Goal: Information Seeking & Learning: Compare options

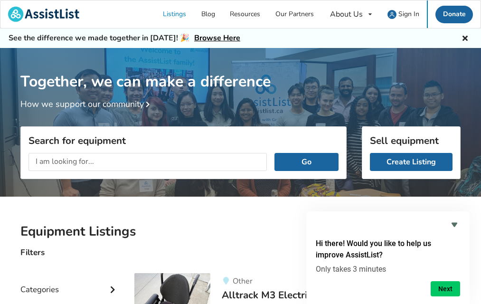
click at [117, 164] on input "text" at bounding box center [147, 162] width 238 height 18
type input "a scooter"
click at [302, 164] on button "Go" at bounding box center [306, 162] width 64 height 18
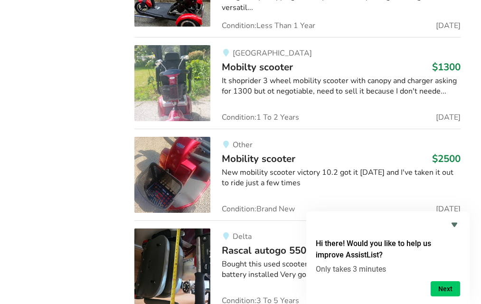
scroll to position [2041, 0]
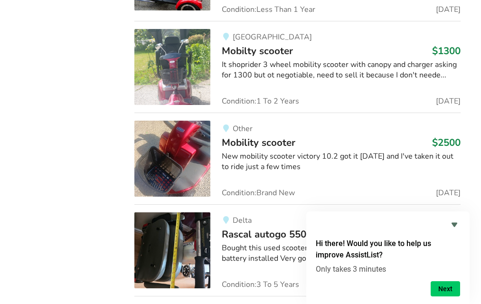
click at [179, 163] on img at bounding box center [172, 159] width 76 height 76
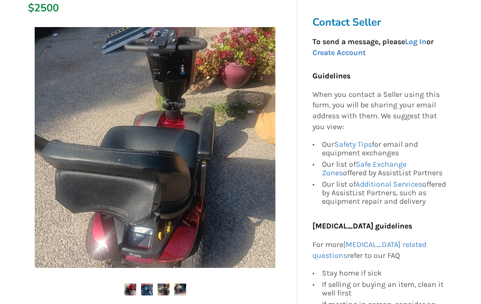
scroll to position [83, 0]
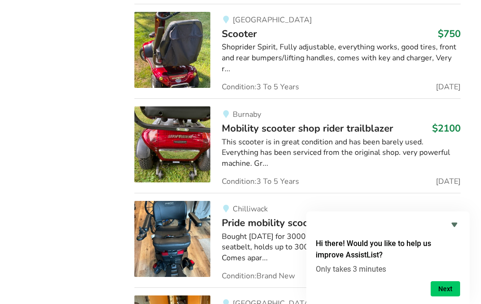
scroll to position [3768, 0]
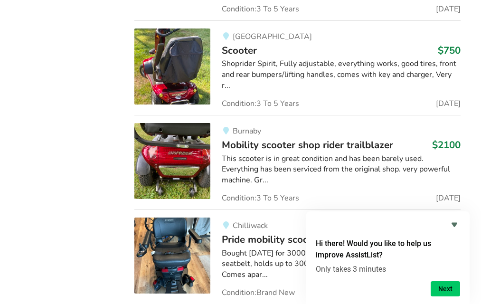
click at [168, 142] on img at bounding box center [172, 161] width 76 height 76
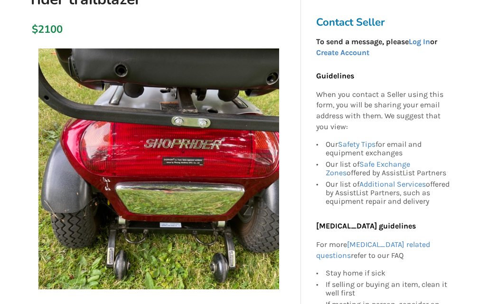
scroll to position [190, 0]
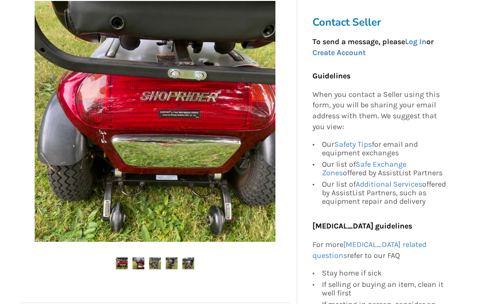
click at [139, 266] on img at bounding box center [138, 263] width 12 height 12
click at [155, 266] on img at bounding box center [155, 263] width 12 height 12
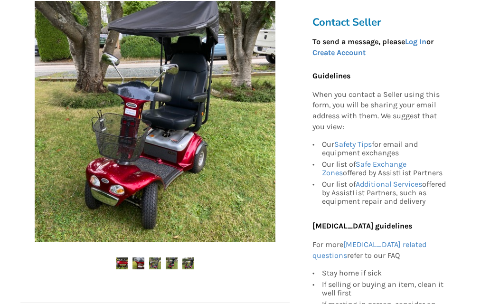
click at [173, 262] on img at bounding box center [172, 263] width 12 height 12
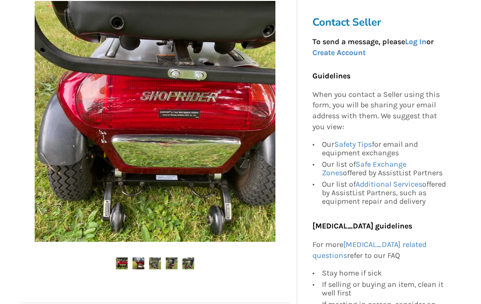
click at [190, 262] on img at bounding box center [188, 263] width 12 height 12
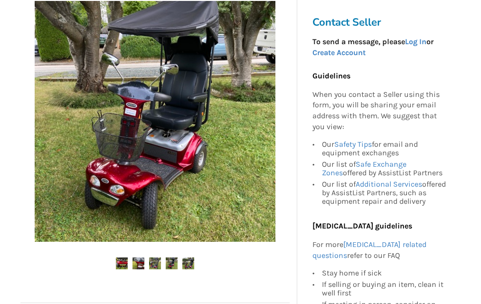
click at [133, 112] on img at bounding box center [155, 121] width 241 height 241
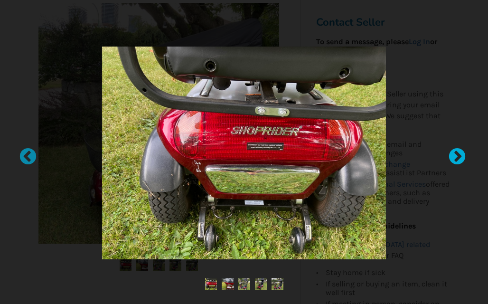
click at [457, 156] on div at bounding box center [452, 151] width 9 height 9
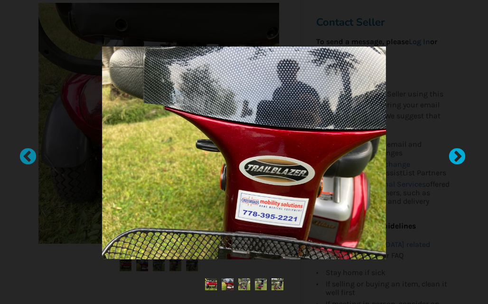
click at [455, 152] on div at bounding box center [452, 151] width 9 height 9
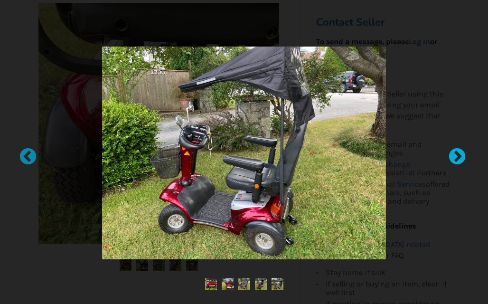
click at [456, 152] on div at bounding box center [452, 151] width 9 height 9
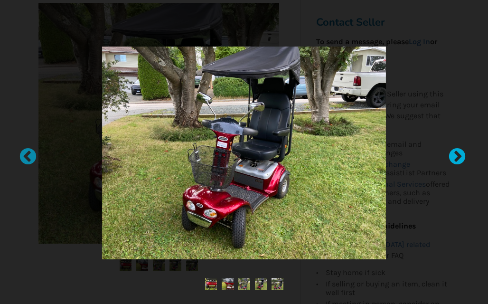
click at [457, 152] on div at bounding box center [452, 151] width 9 height 9
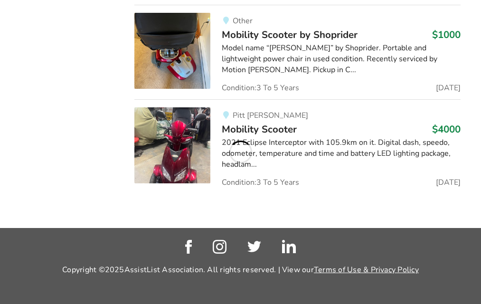
scroll to position [1103, 0]
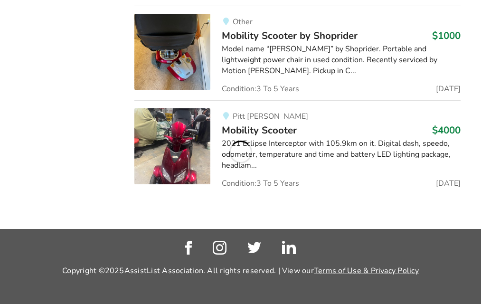
click at [303, 138] on div "2021 Eclipse Interceptor with 105.9km on it. Digital dash, speedo, odometer, te…" at bounding box center [341, 154] width 239 height 33
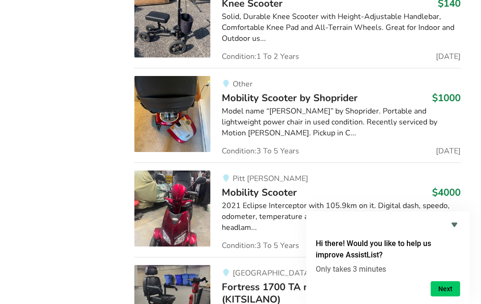
scroll to position [1056, 0]
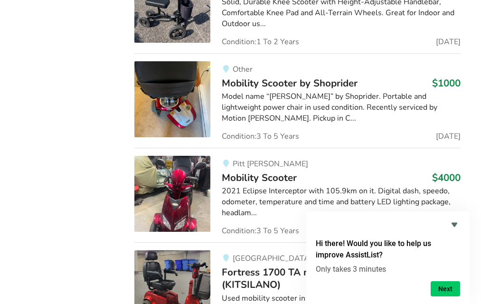
click at [171, 188] on img at bounding box center [172, 194] width 76 height 76
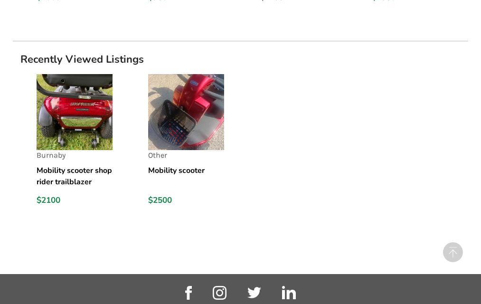
scroll to position [949, 0]
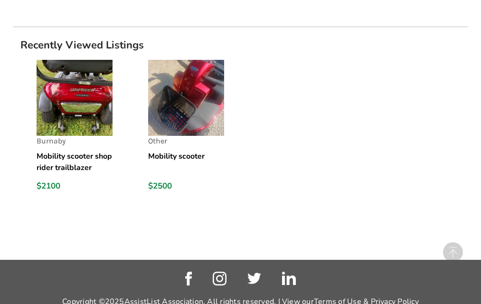
click at [77, 112] on img at bounding box center [75, 98] width 76 height 76
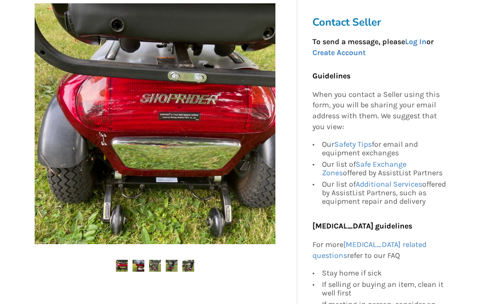
scroll to position [190, 0]
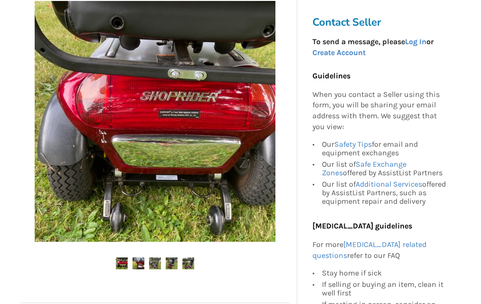
click at [132, 264] on img at bounding box center [138, 263] width 12 height 12
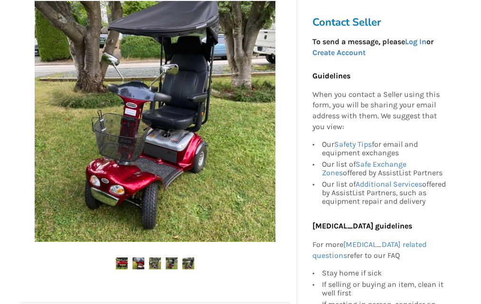
click at [159, 265] on img at bounding box center [155, 263] width 12 height 12
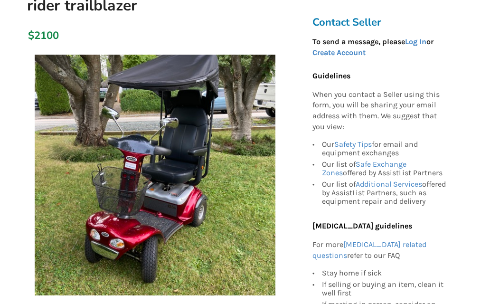
scroll to position [142, 0]
